Goal: Task Accomplishment & Management: Complete application form

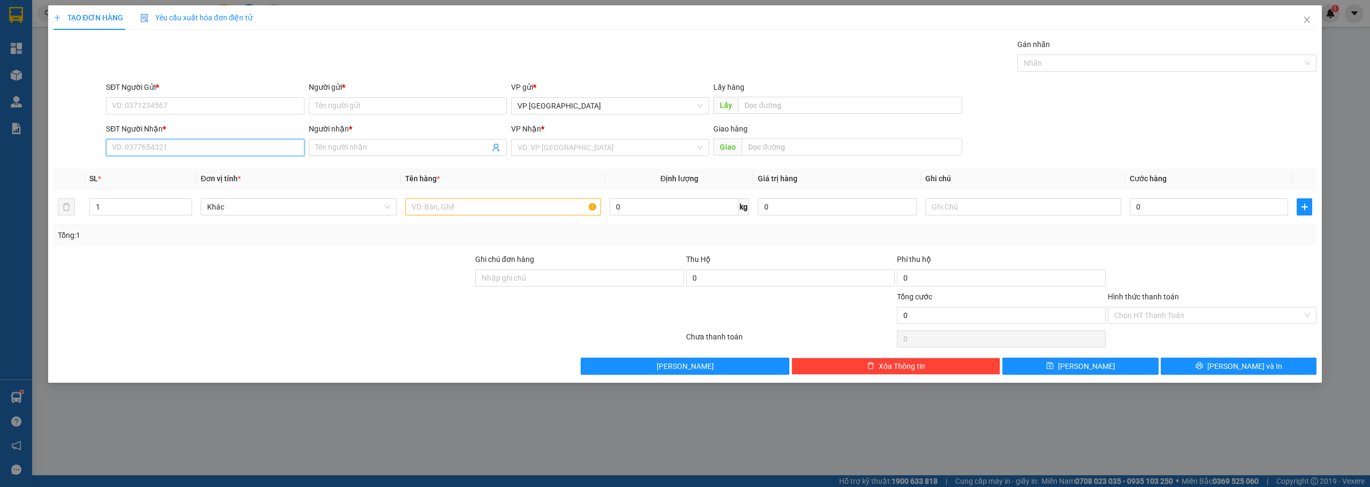
click at [262, 145] on input "SĐT Người Nhận *" at bounding box center [205, 147] width 198 height 17
type input "0907048158"
click at [426, 153] on input "Người nhận *" at bounding box center [402, 148] width 174 height 12
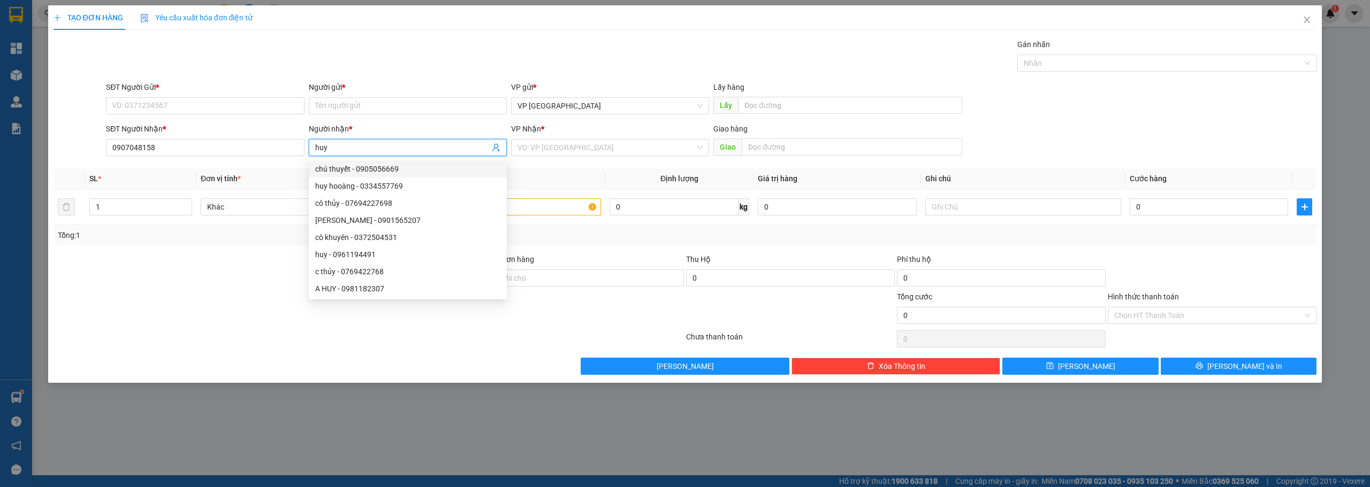
drag, startPoint x: 347, startPoint y: 146, endPoint x: 311, endPoint y: 151, distance: 35.6
click at [311, 151] on span "huy" at bounding box center [408, 147] width 198 height 17
type input "huy"
drag, startPoint x: 170, startPoint y: 144, endPoint x: 109, endPoint y: 146, distance: 61.6
click at [109, 146] on input "0907048158" at bounding box center [205, 147] width 198 height 17
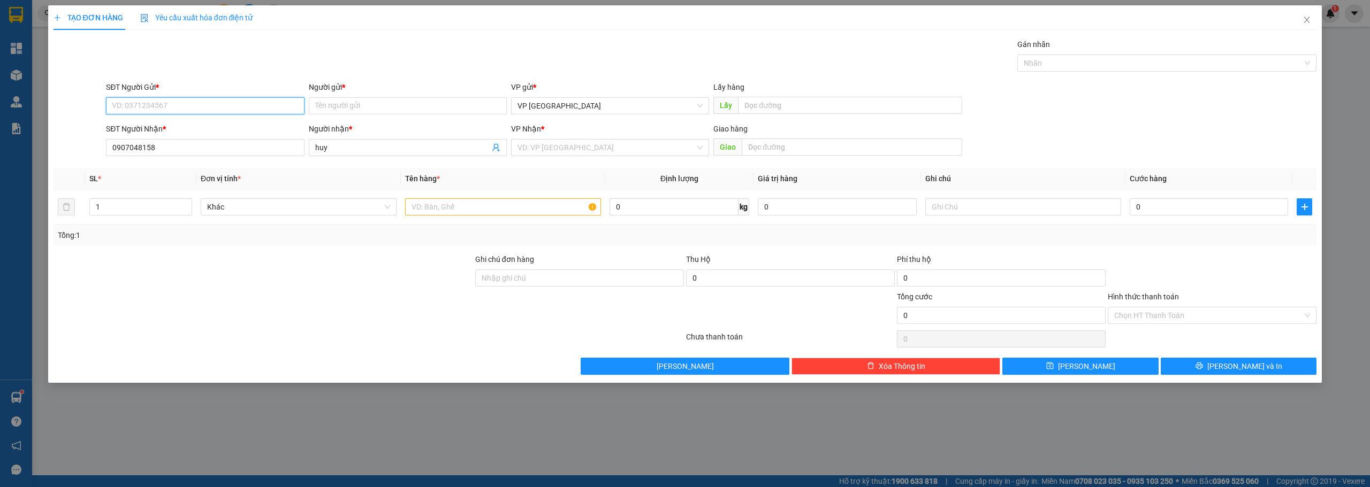
click at [163, 109] on input "SĐT Người Gửi *" at bounding box center [205, 105] width 198 height 17
paste input "0907048158"
type input "0907048158"
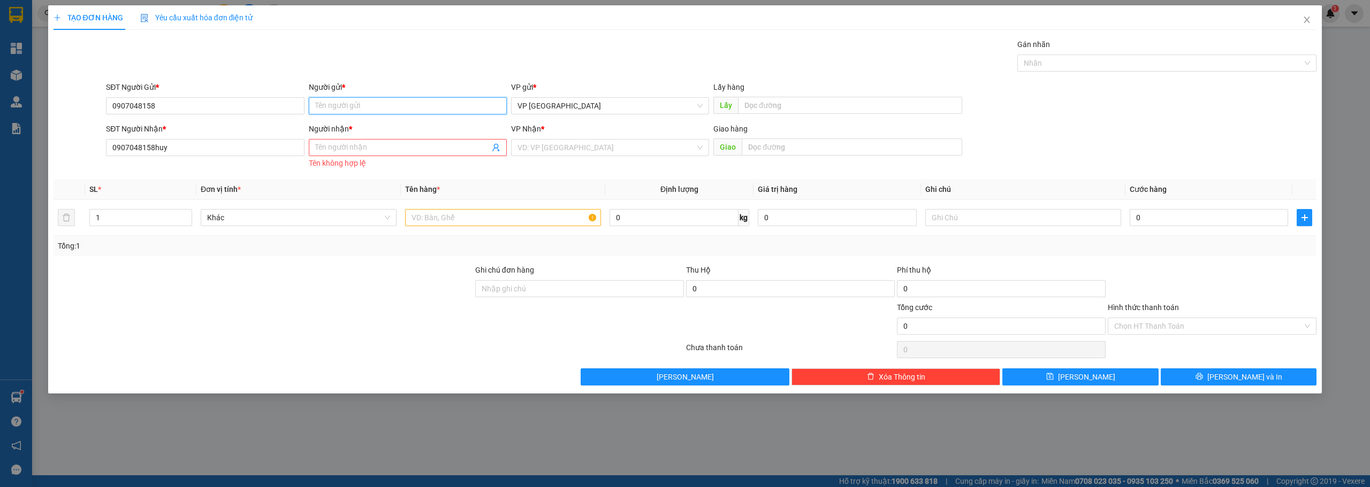
click at [391, 100] on input "Người gửi *" at bounding box center [408, 105] width 198 height 17
drag, startPoint x: 184, startPoint y: 144, endPoint x: 151, endPoint y: 146, distance: 32.7
click at [151, 146] on input "0907048158huy" at bounding box center [205, 147] width 198 height 17
type input "0907048158"
click at [385, 142] on input "Người nhận *" at bounding box center [402, 148] width 174 height 12
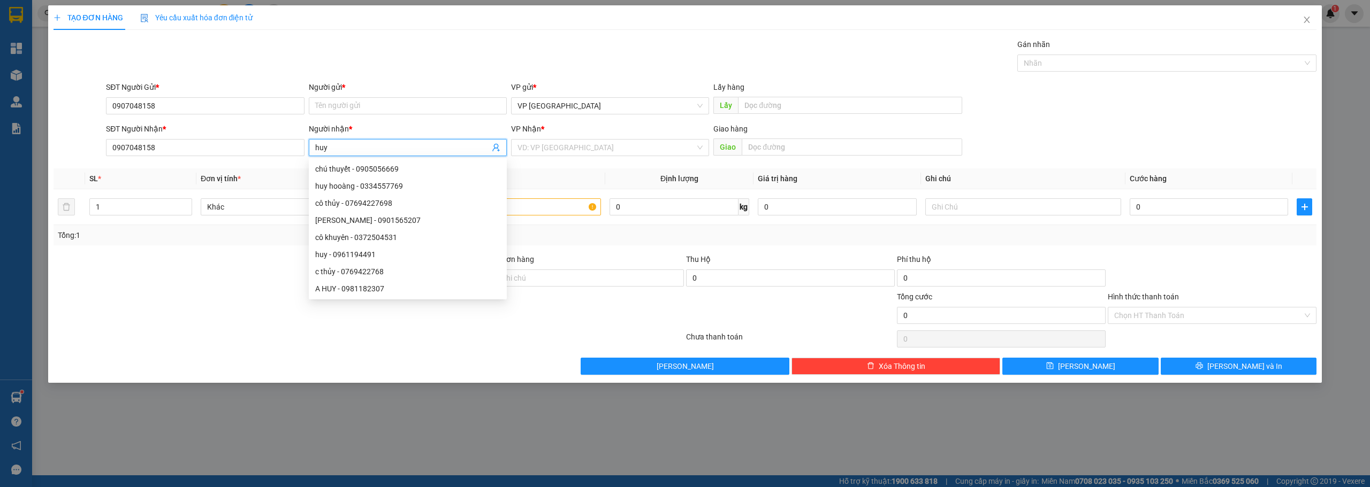
click at [370, 141] on span "huy" at bounding box center [408, 147] width 198 height 17
drag, startPoint x: 342, startPoint y: 147, endPoint x: 310, endPoint y: 148, distance: 32.1
click at [310, 148] on span "huy" at bounding box center [408, 147] width 198 height 17
type input "huy"
click at [329, 108] on input "Người gửi *" at bounding box center [408, 105] width 198 height 17
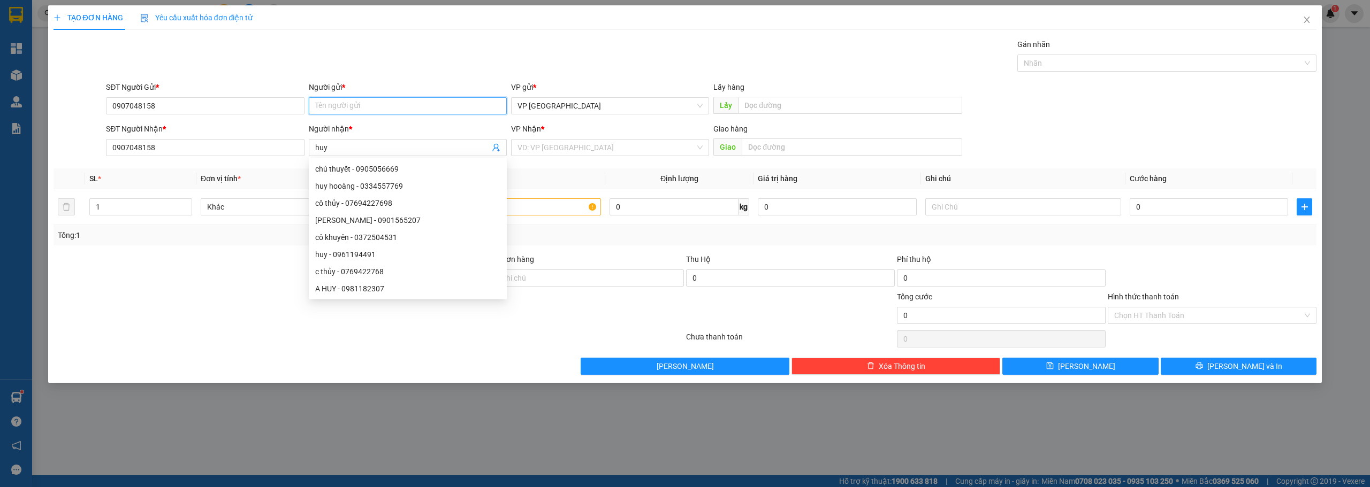
paste input "huy"
type input "huy"
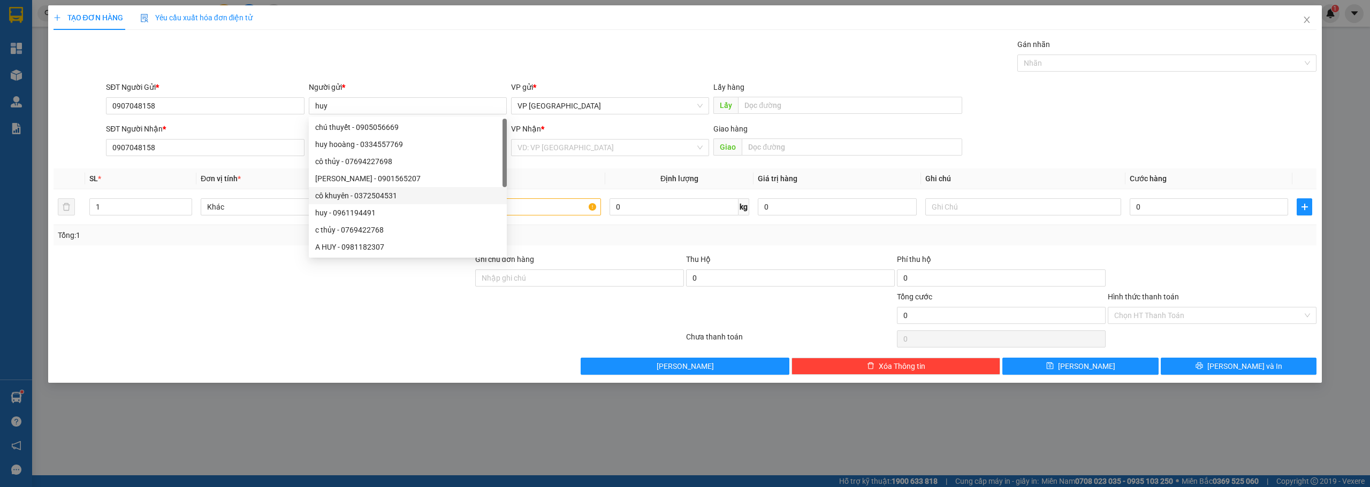
click at [282, 269] on div at bounding box center [263, 272] width 422 height 37
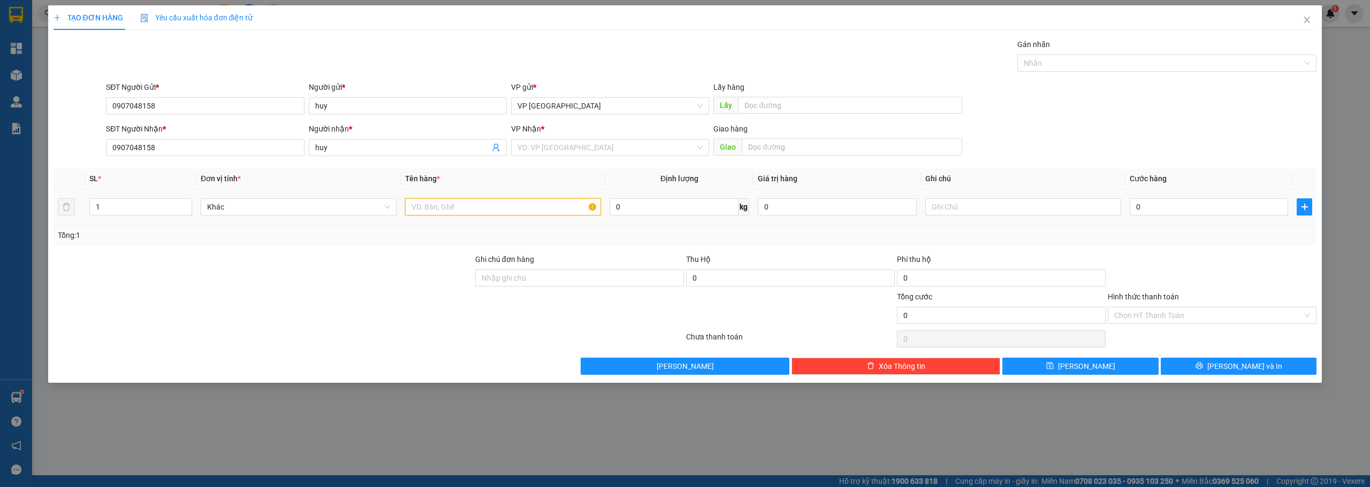
click at [552, 207] on input "text" at bounding box center [503, 206] width 196 height 17
paste input "ệ"
type input "kiện"
click at [1150, 205] on input "0" at bounding box center [1208, 206] width 158 height 17
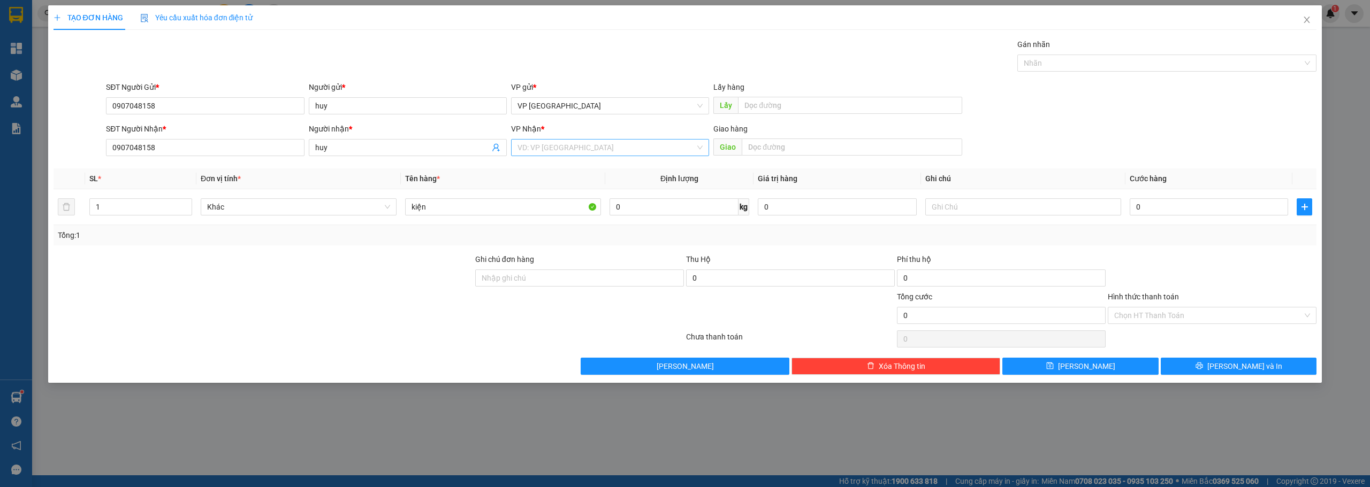
click at [628, 150] on input "search" at bounding box center [606, 148] width 178 height 16
click at [543, 210] on div "VP Cư Jút" at bounding box center [610, 203] width 198 height 17
click at [789, 146] on input "text" at bounding box center [852, 147] width 220 height 17
paste input "ệ"
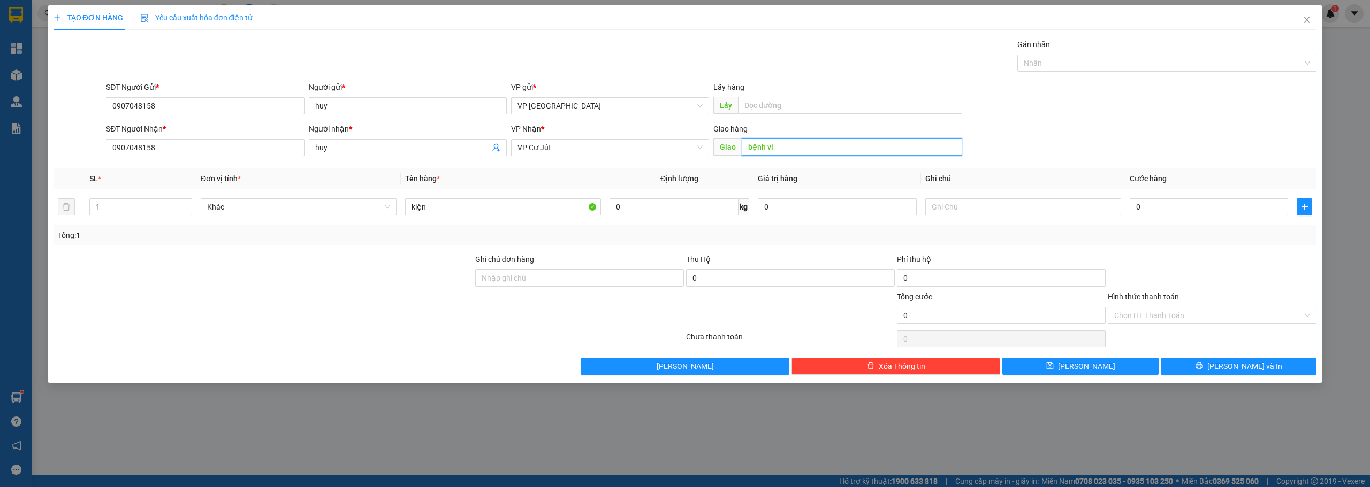
paste input "ệ"
paste input "ê"
paste input "á"
type input "bệnh viện xuyên á"
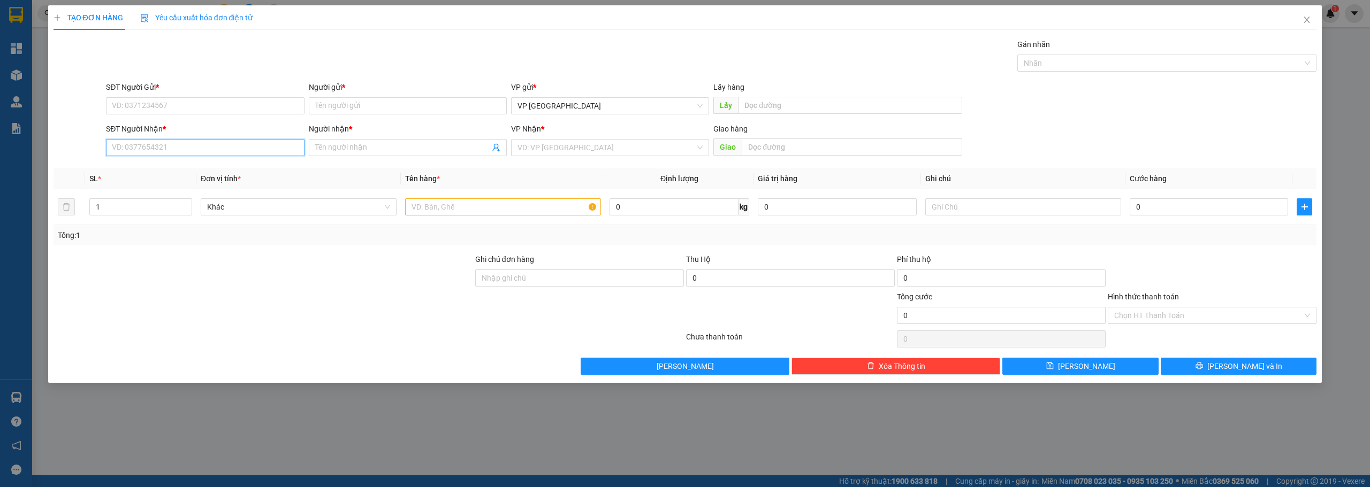
click at [190, 154] on input "SĐT Người Nhận *" at bounding box center [205, 147] width 198 height 17
click at [145, 147] on input "SĐT Người Nhận *" at bounding box center [205, 147] width 198 height 17
click at [142, 147] on input "SĐT Người Nhận *" at bounding box center [205, 147] width 198 height 17
click at [258, 135] on div "SĐT Người Nhận *" at bounding box center [205, 131] width 198 height 16
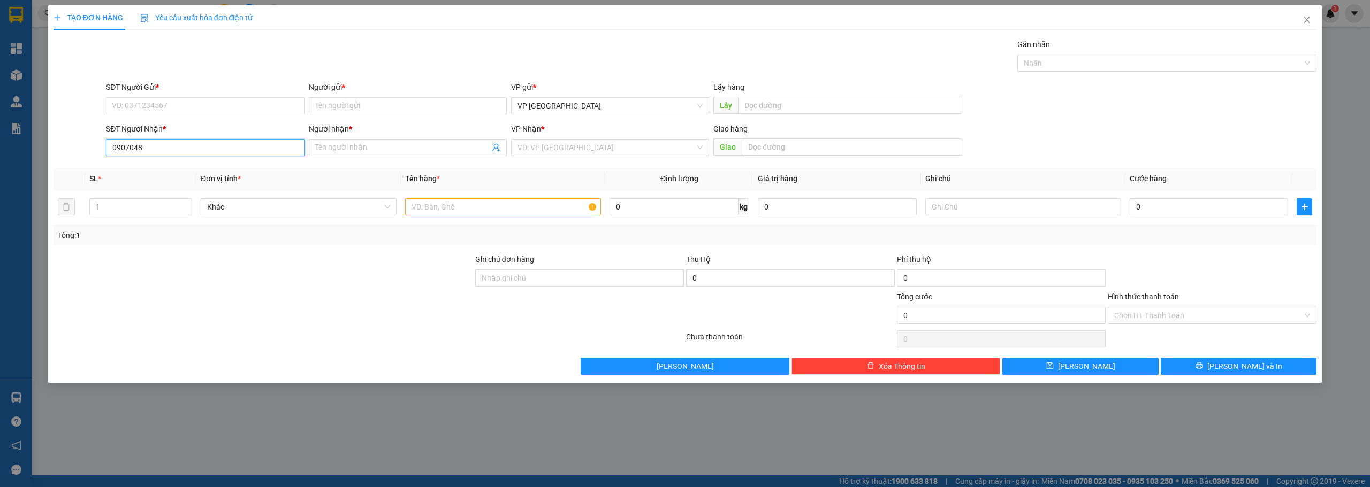
click at [253, 144] on input "0907048" at bounding box center [205, 147] width 198 height 17
type input "0907048158"
click at [342, 151] on input "Người nhận *" at bounding box center [402, 148] width 174 height 12
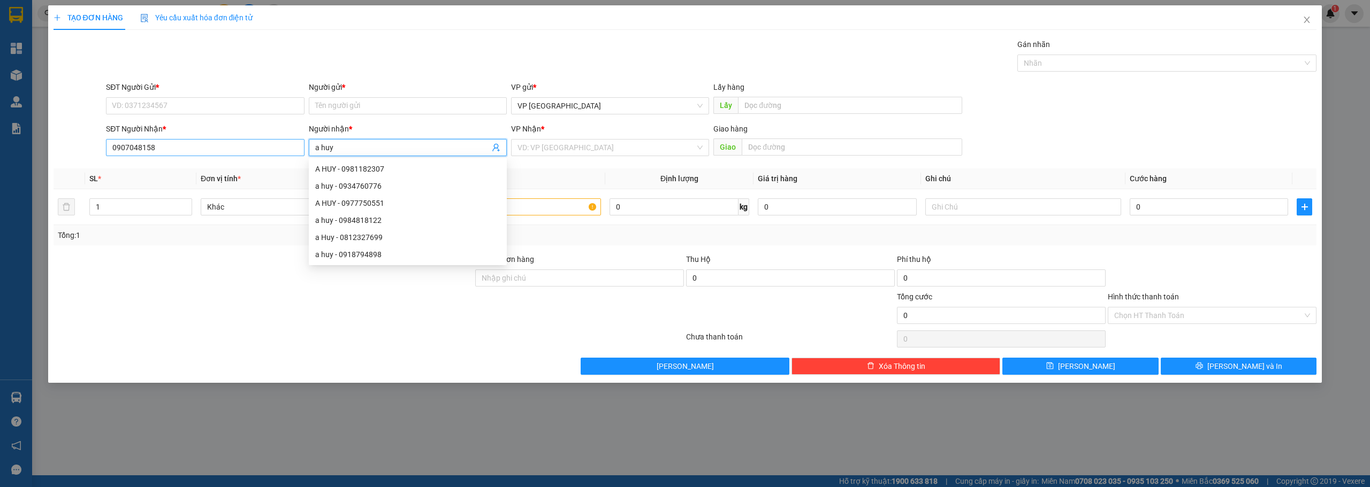
type input "a huy"
drag, startPoint x: 164, startPoint y: 151, endPoint x: 90, endPoint y: 145, distance: 74.6
click at [90, 145] on div "SĐT Người Nhận * 0907048158 0907048158 Người nhận * a huy VP Nhận * VD: VP Sài …" at bounding box center [684, 141] width 1265 height 37
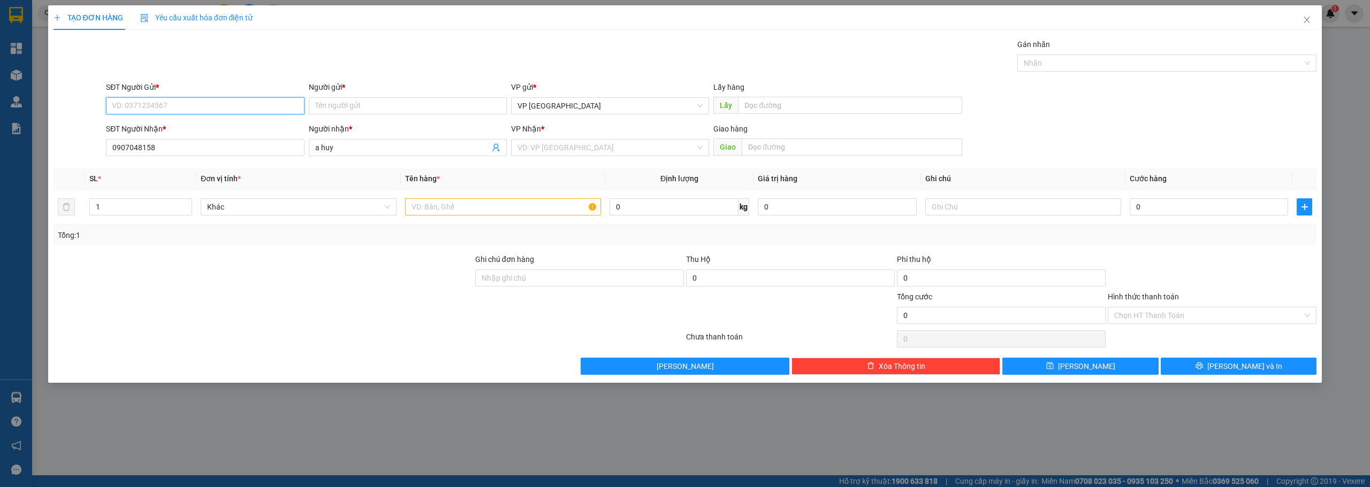
click at [187, 109] on input "SĐT Người Gửi *" at bounding box center [205, 105] width 198 height 17
paste input "0907048158"
type input "0907048158"
drag, startPoint x: 350, startPoint y: 149, endPoint x: 279, endPoint y: 150, distance: 70.6
click at [282, 150] on div "SĐT Người Nhận * 0907048158 Người nhận * a huy a huy VP Nhận * VD: VP Sài Gòn G…" at bounding box center [711, 141] width 1214 height 37
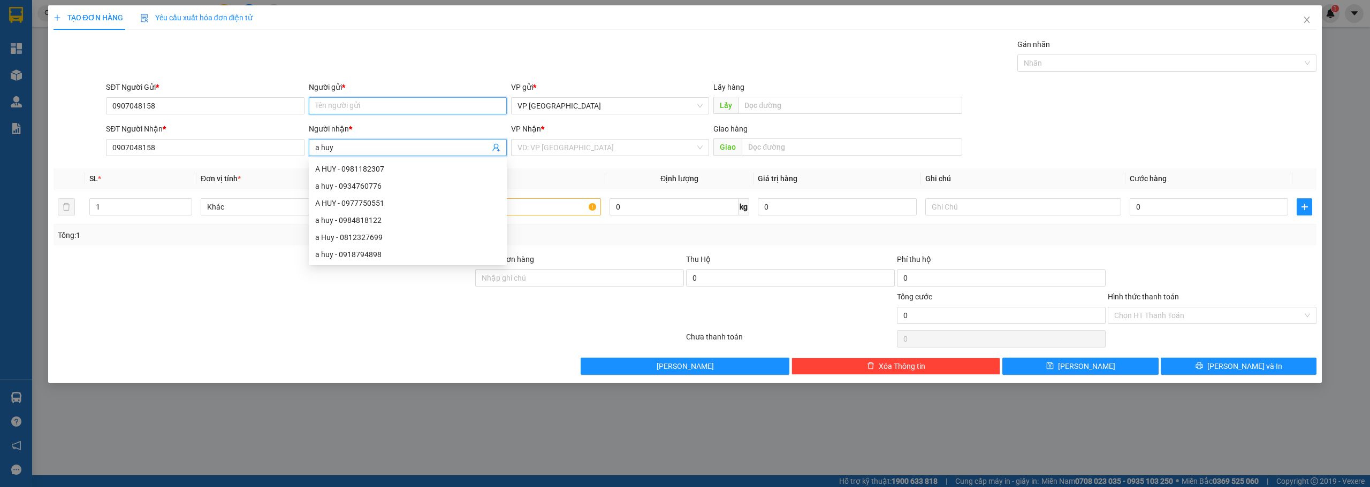
click at [369, 109] on input "Người gửi *" at bounding box center [408, 105] width 198 height 17
paste input "a huy"
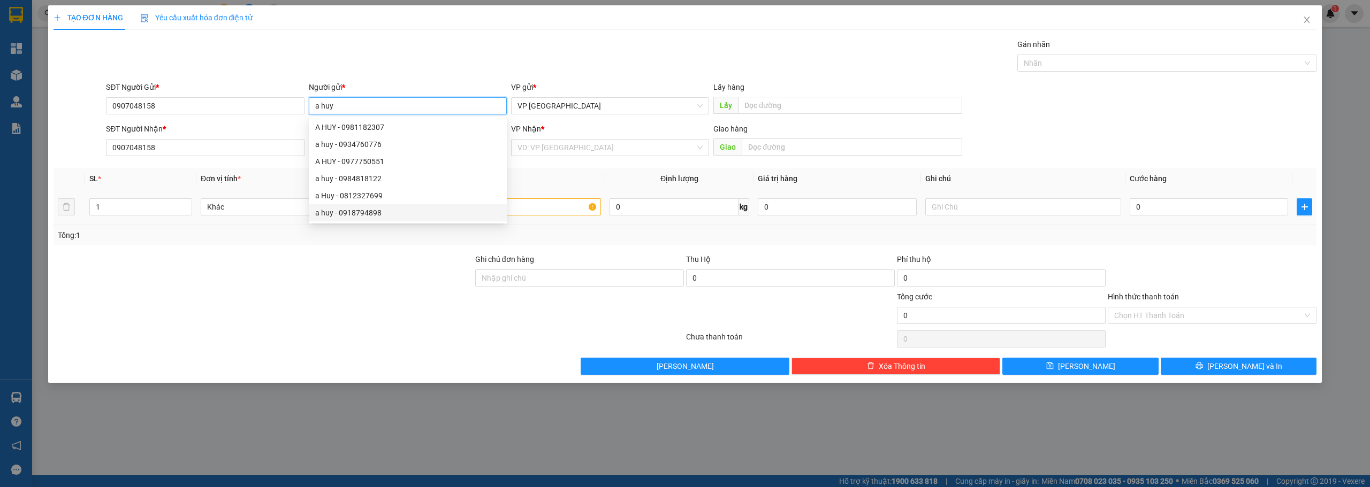
type input "a huy"
click at [537, 205] on input "text" at bounding box center [503, 206] width 196 height 17
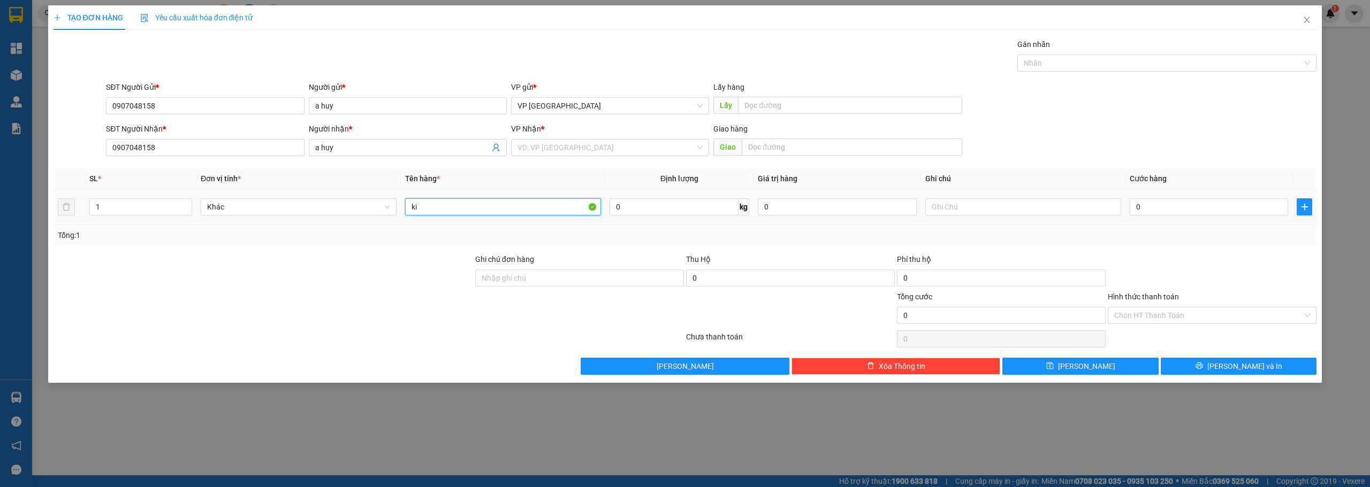
type input "k"
type input "thung giay"
click at [614, 134] on div "VP Nhận *" at bounding box center [610, 129] width 198 height 12
click at [616, 139] on div "VD: VP [GEOGRAPHIC_DATA]" at bounding box center [610, 147] width 198 height 17
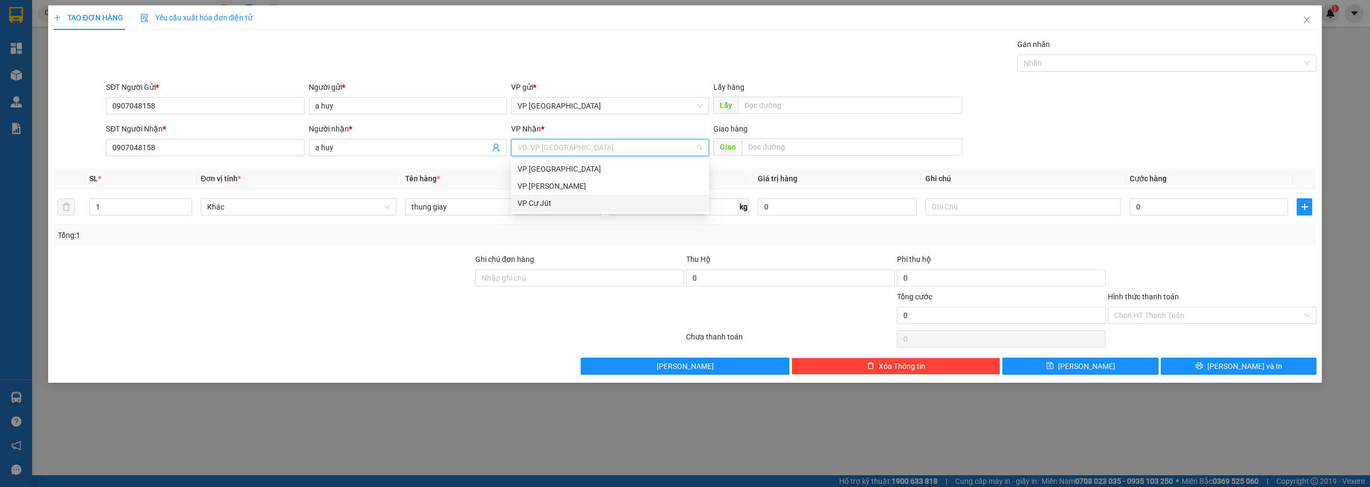
click at [550, 205] on div "VP Cư Jút" at bounding box center [609, 203] width 185 height 12
click at [1204, 216] on div "0" at bounding box center [1208, 206] width 158 height 21
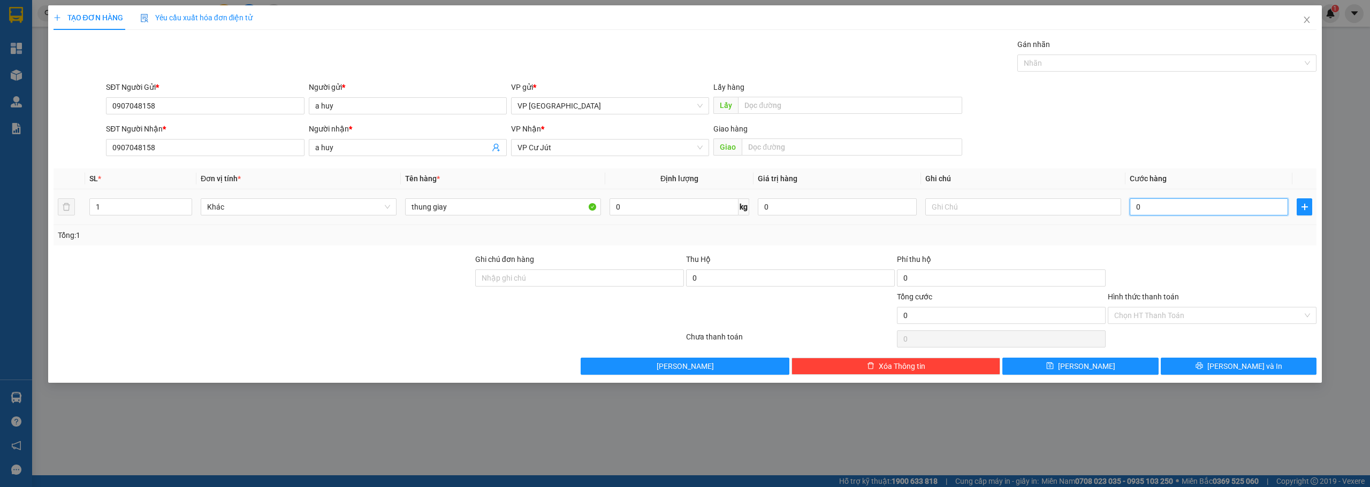
click at [1201, 209] on input "0" at bounding box center [1208, 206] width 158 height 17
type input "9"
type input "90"
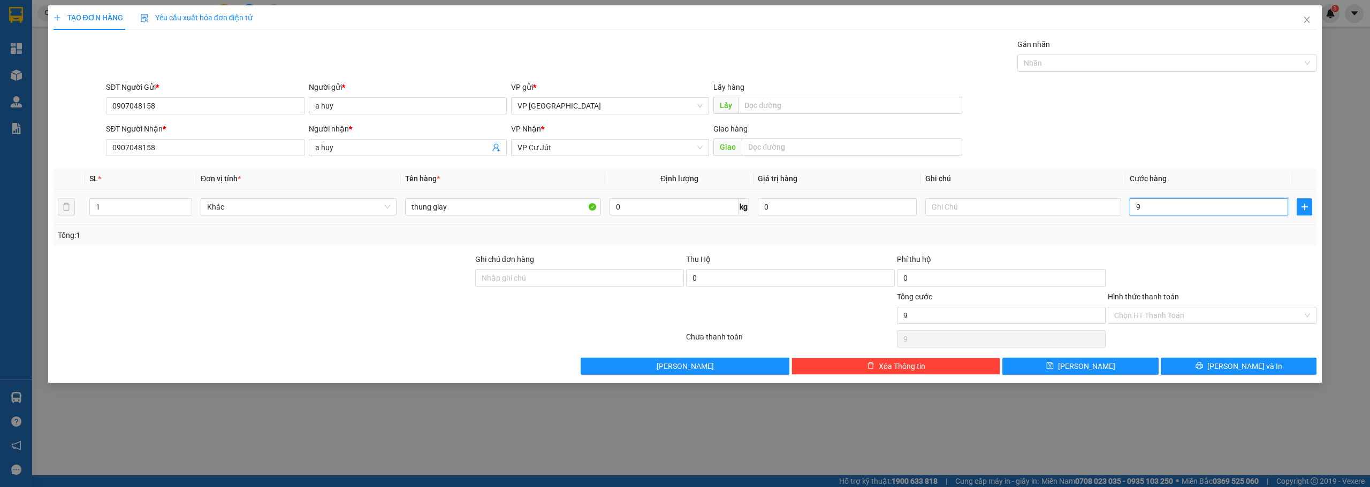
type input "90"
type input "900"
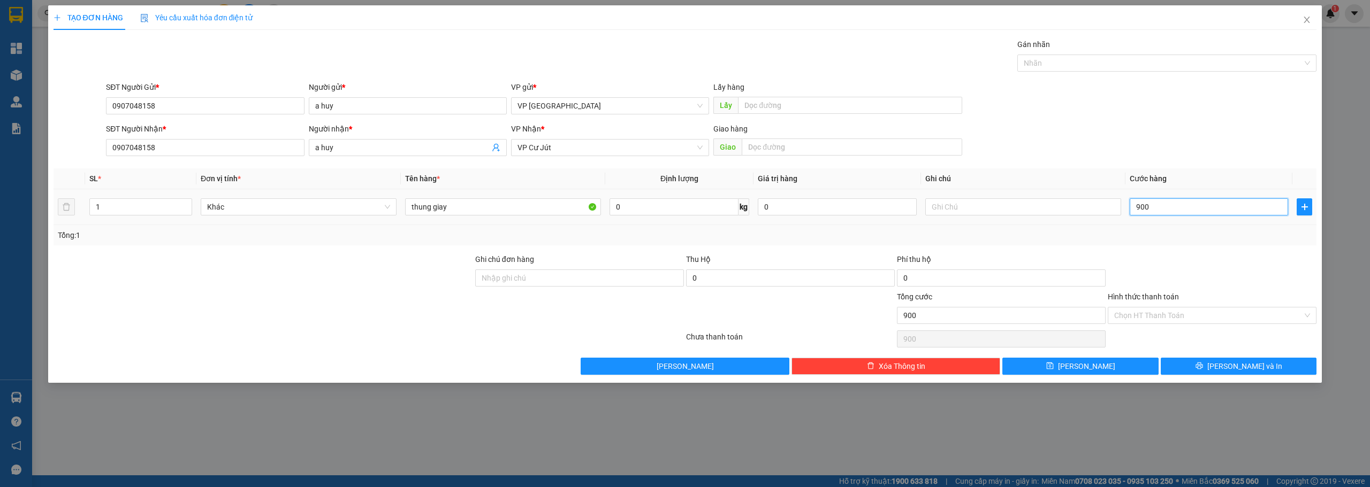
type input "9.000"
type input "90.000"
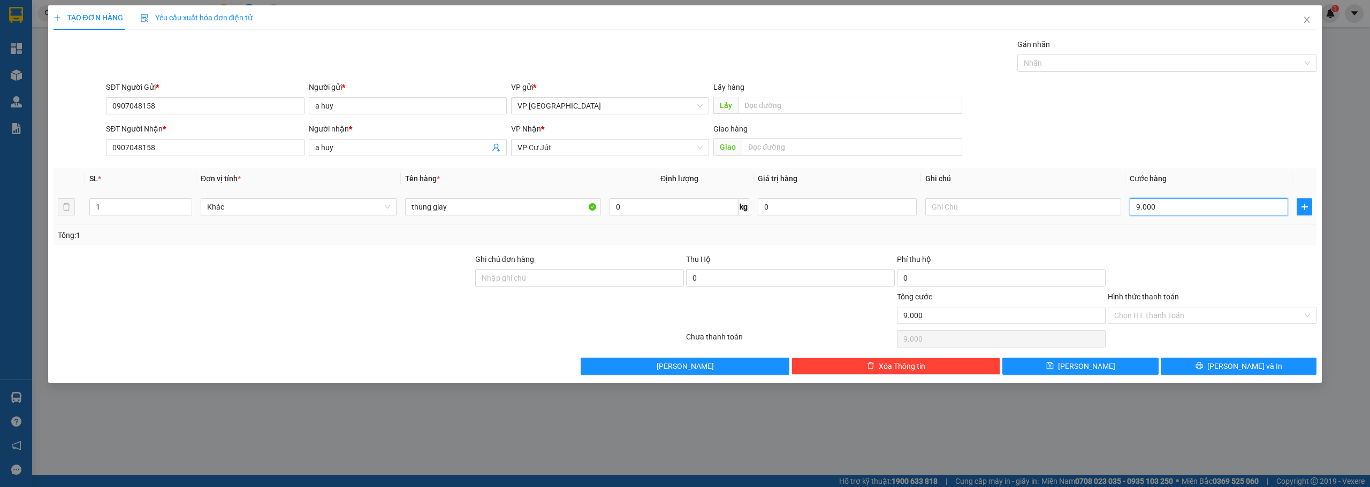
type input "90.000"
click at [1189, 317] on input "Hình thức thanh toán" at bounding box center [1208, 316] width 188 height 16
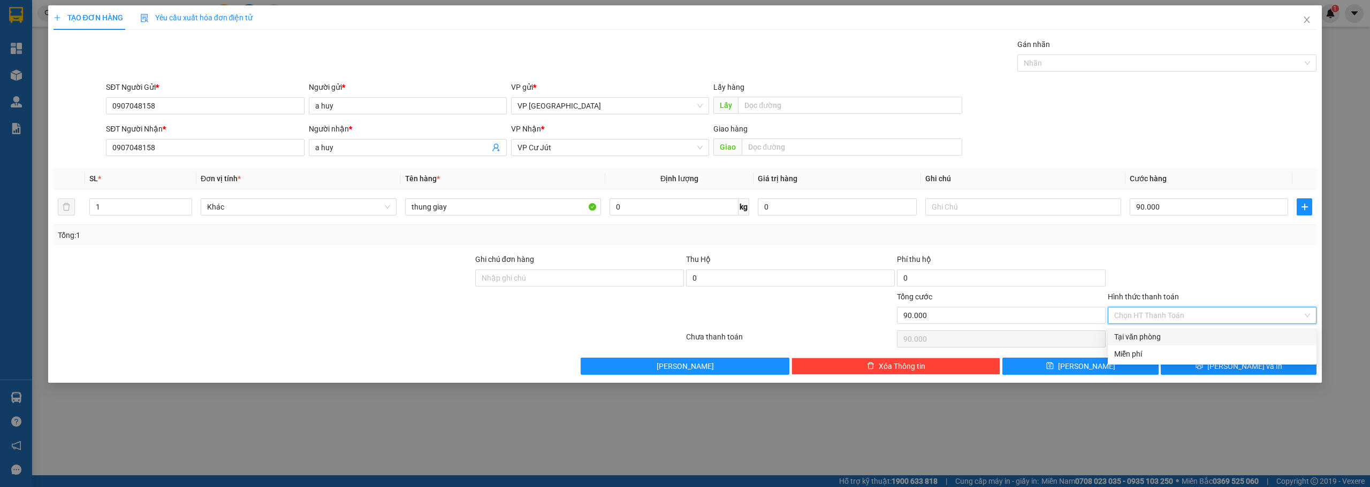
click at [1127, 334] on div "Tại văn phòng" at bounding box center [1212, 337] width 196 height 12
type input "0"
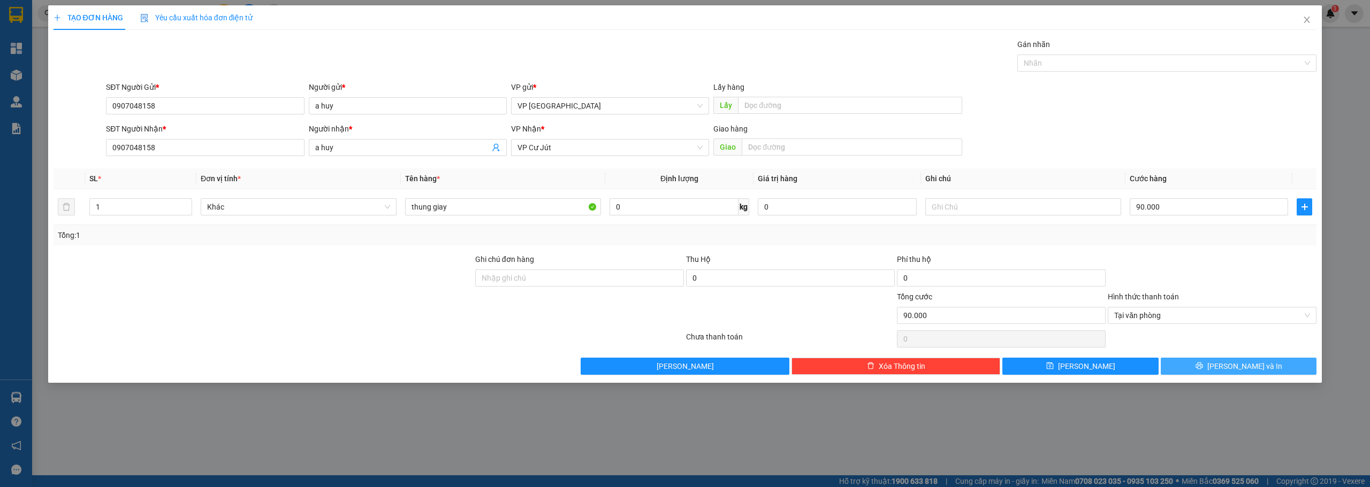
click at [1204, 368] on button "[PERSON_NAME] và In" at bounding box center [1238, 366] width 156 height 17
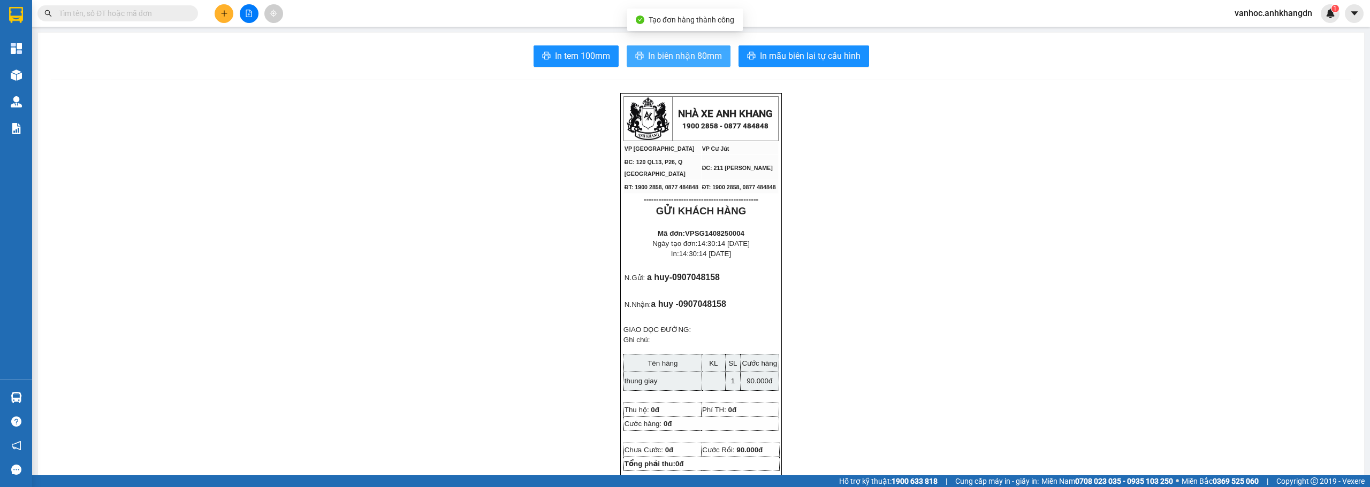
click at [667, 60] on span "In biên nhận 80mm" at bounding box center [685, 55] width 74 height 13
click at [570, 53] on span "In tem 100mm" at bounding box center [582, 55] width 55 height 13
click at [568, 48] on button "In tem 100mm" at bounding box center [575, 55] width 85 height 21
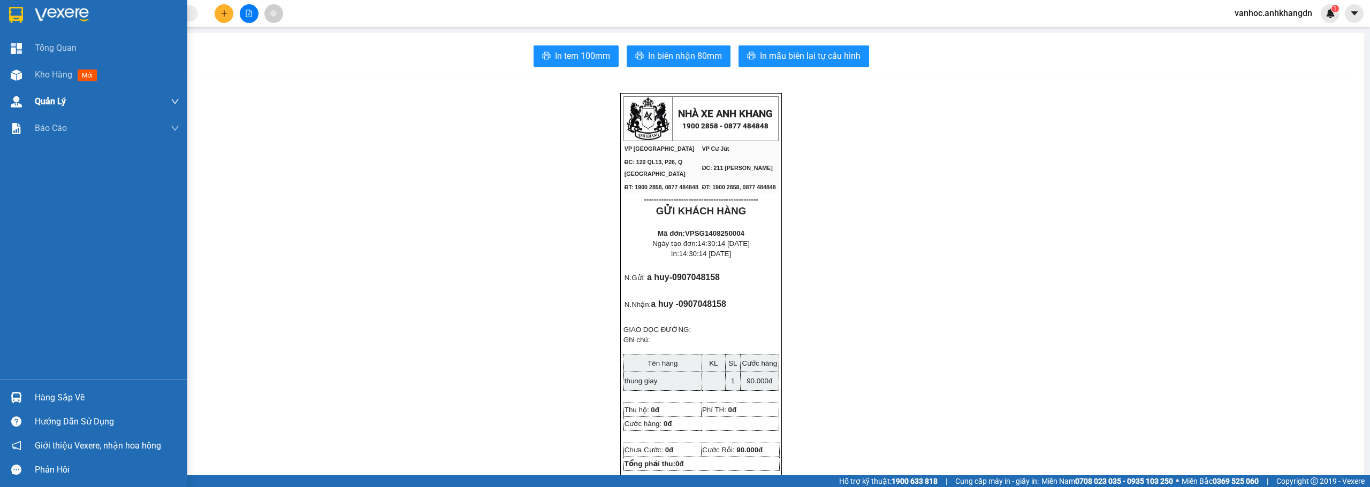
click at [40, 77] on span "Kho hàng" at bounding box center [53, 75] width 37 height 10
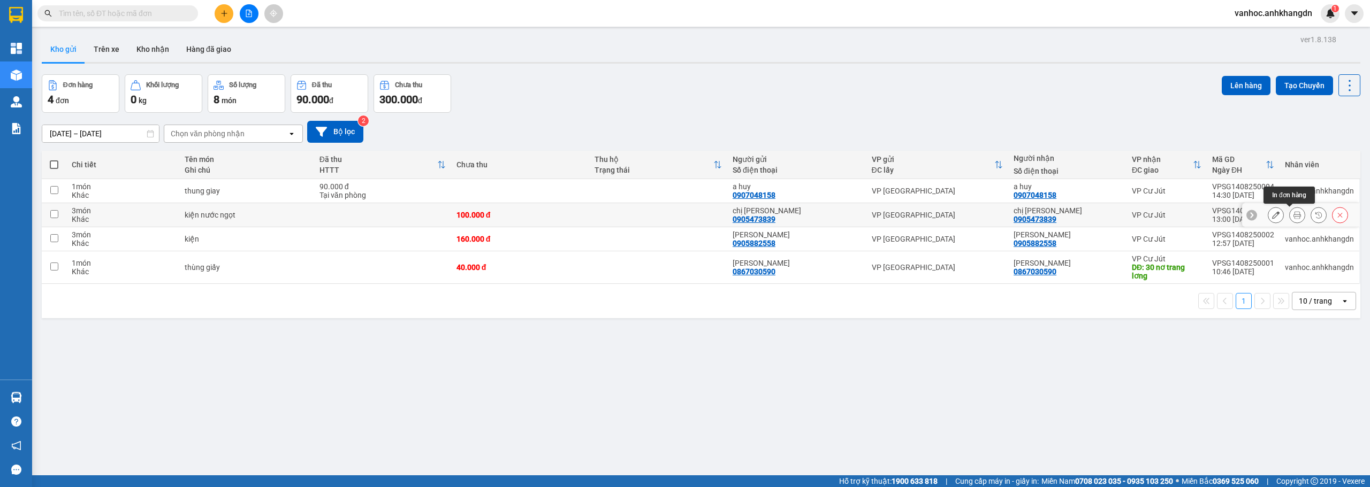
click at [1293, 212] on icon at bounding box center [1296, 214] width 7 height 7
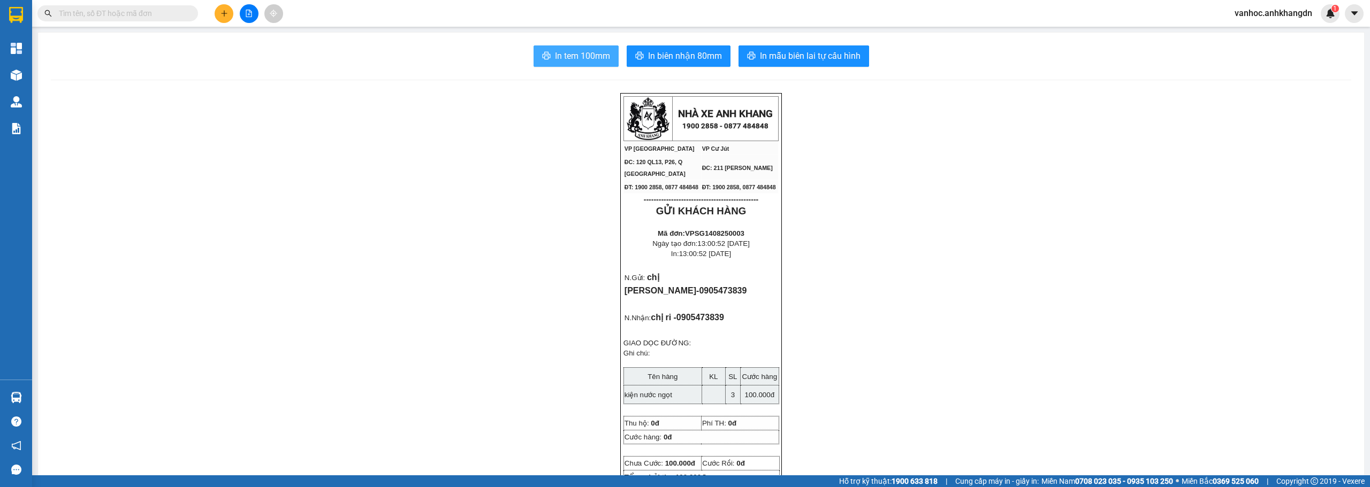
click at [595, 52] on span "In tem 100mm" at bounding box center [582, 55] width 55 height 13
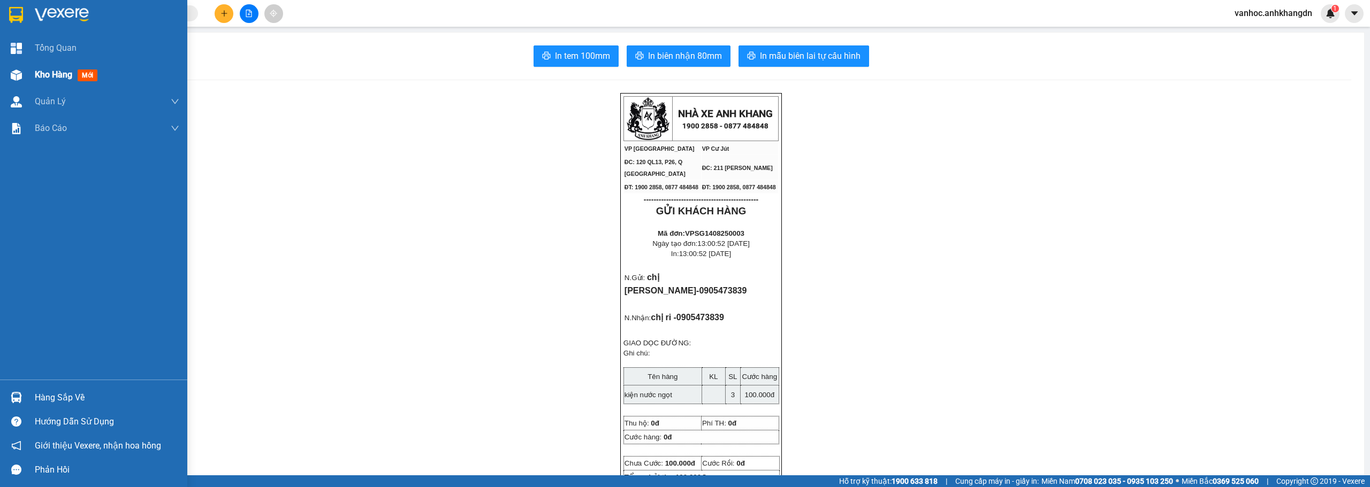
click at [64, 75] on span "Kho hàng" at bounding box center [53, 75] width 37 height 10
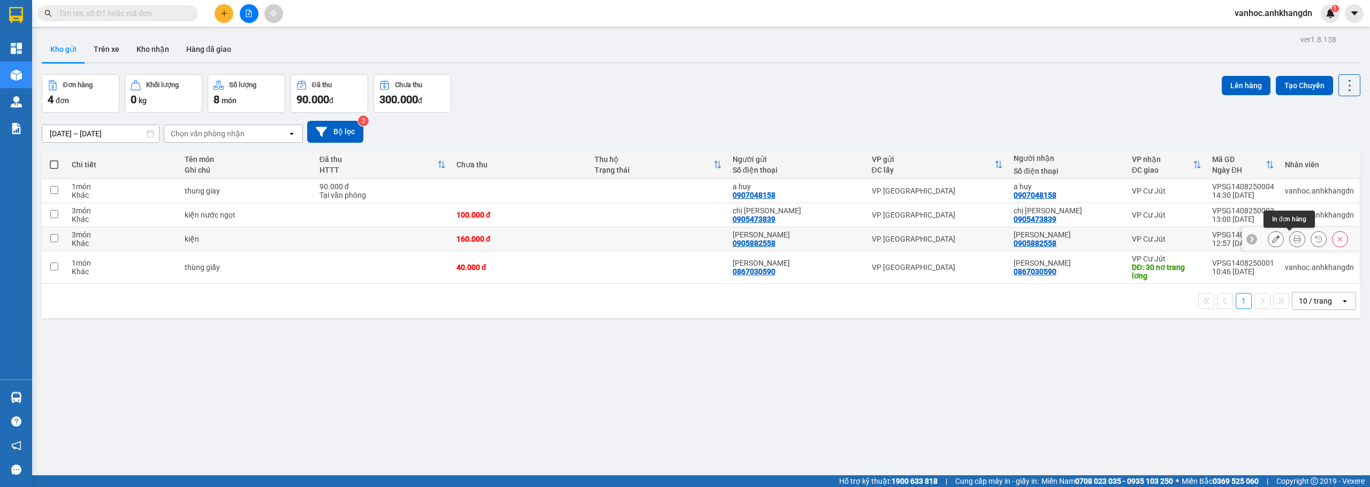
click at [1293, 242] on icon at bounding box center [1296, 238] width 7 height 7
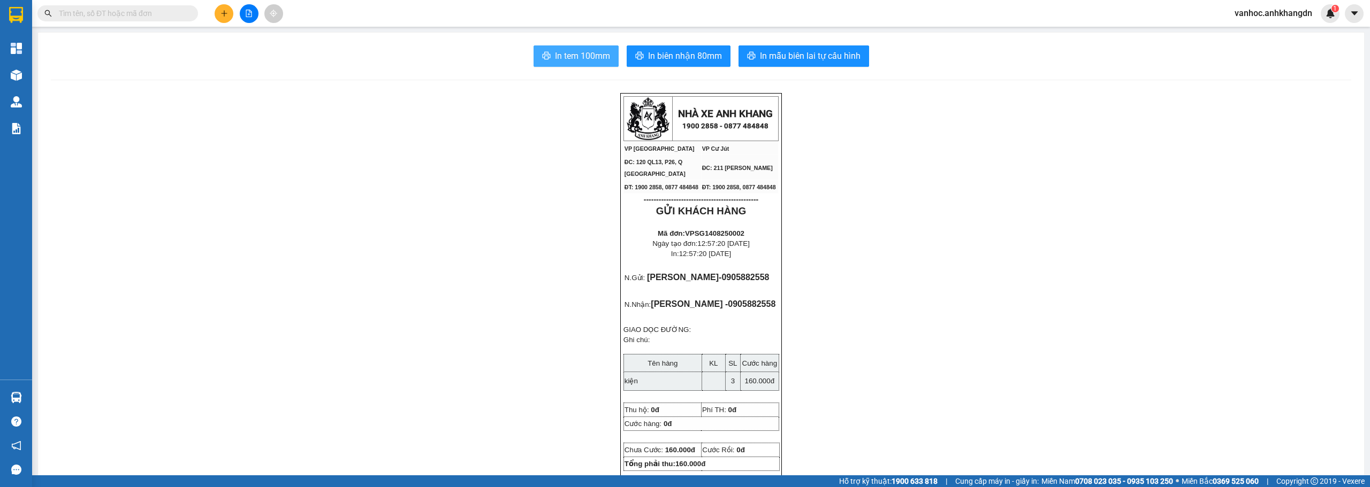
click at [573, 49] on button "In tem 100mm" at bounding box center [575, 55] width 85 height 21
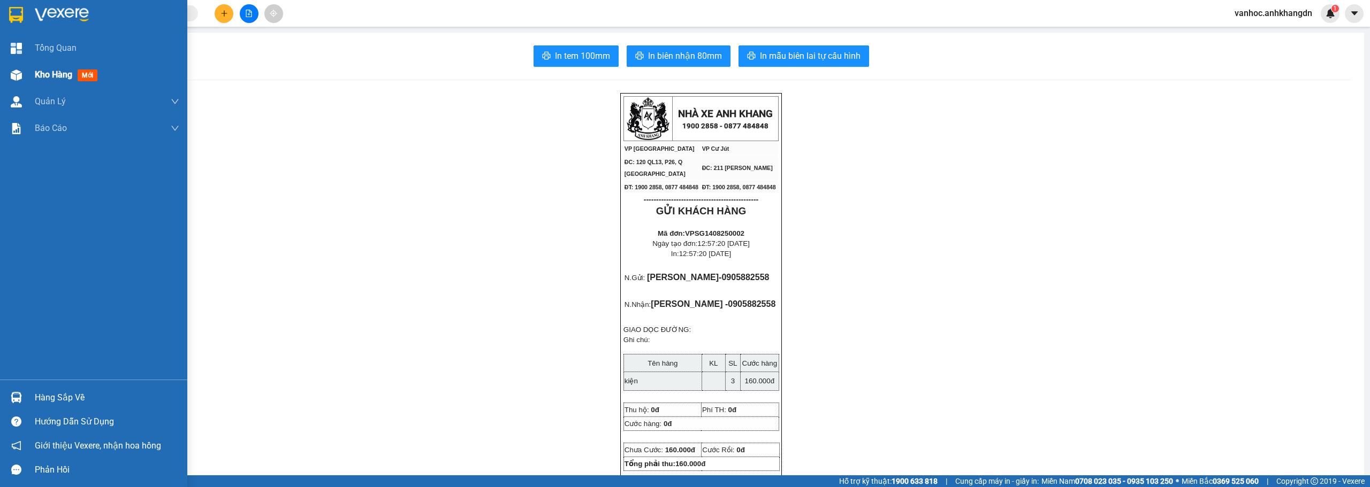
click at [46, 78] on span "Kho hàng" at bounding box center [53, 75] width 37 height 10
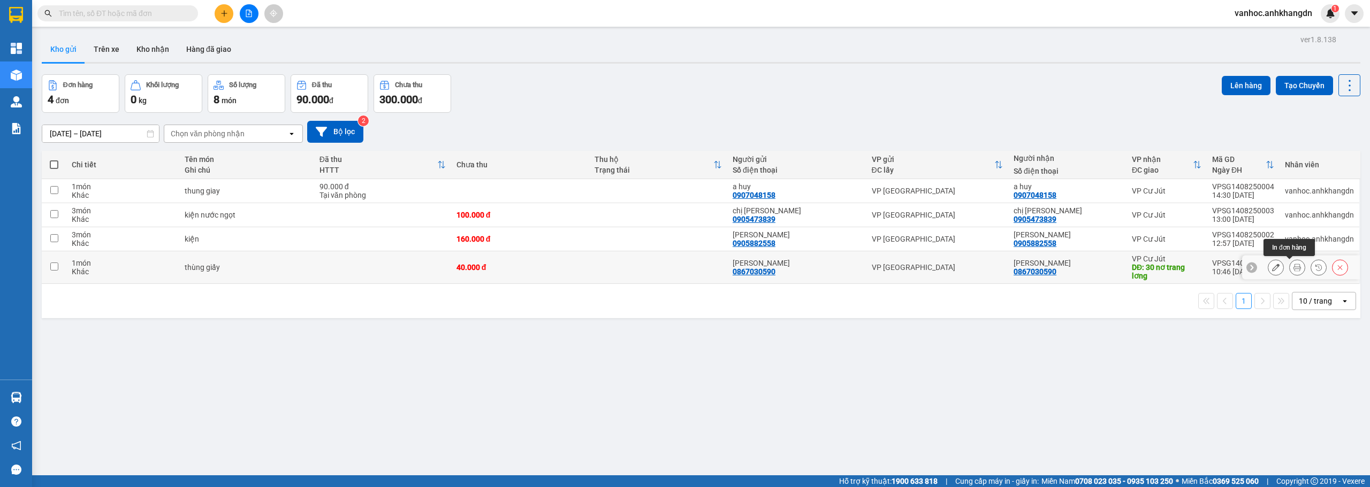
click at [1293, 268] on icon at bounding box center [1296, 267] width 7 height 7
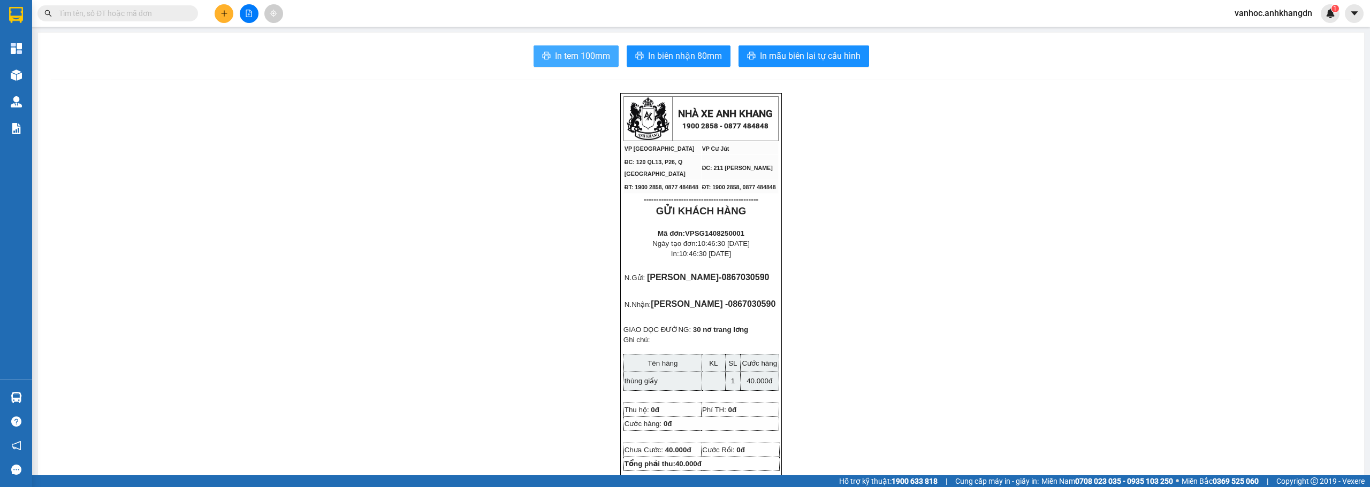
click at [584, 52] on span "In tem 100mm" at bounding box center [582, 55] width 55 height 13
